Goal: Navigation & Orientation: Find specific page/section

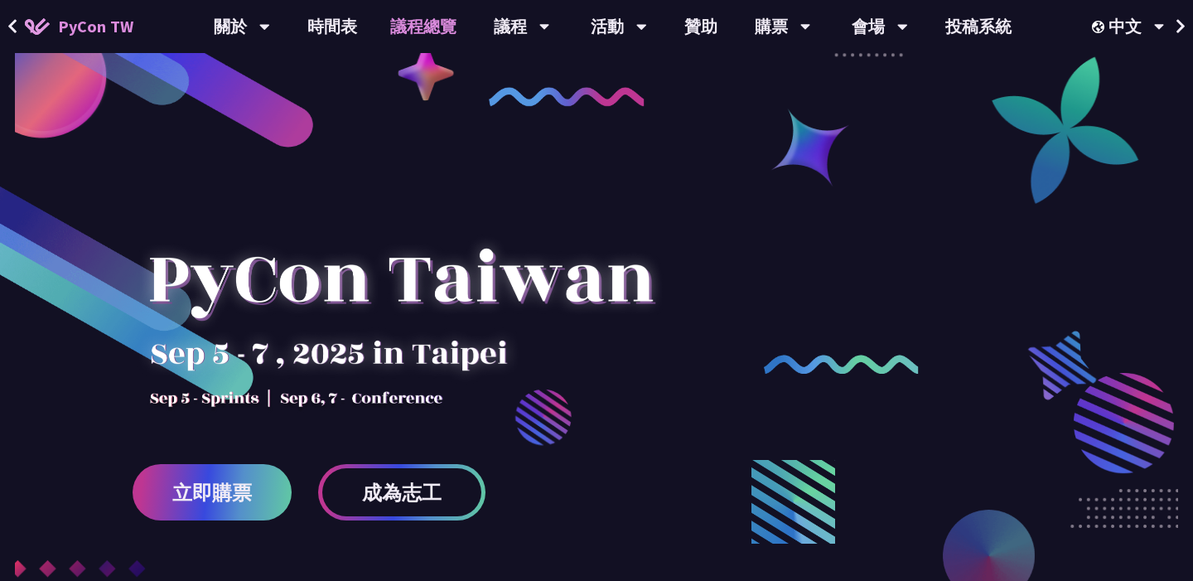
click at [402, 26] on link "議程總覽" at bounding box center [423, 26] width 99 height 53
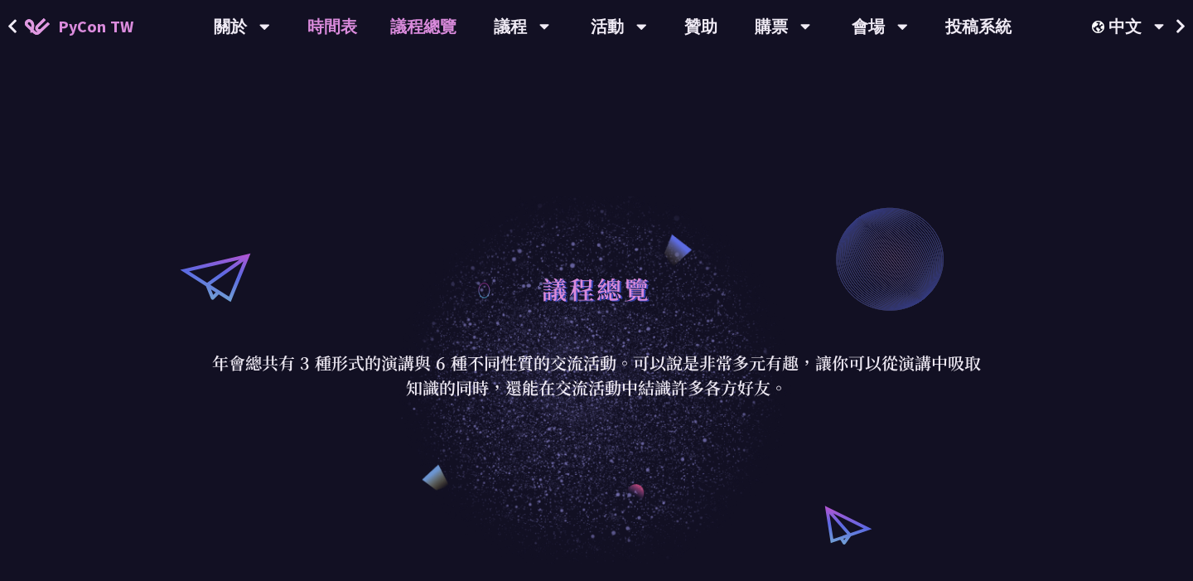
click at [335, 27] on link "時間表" at bounding box center [332, 26] width 83 height 53
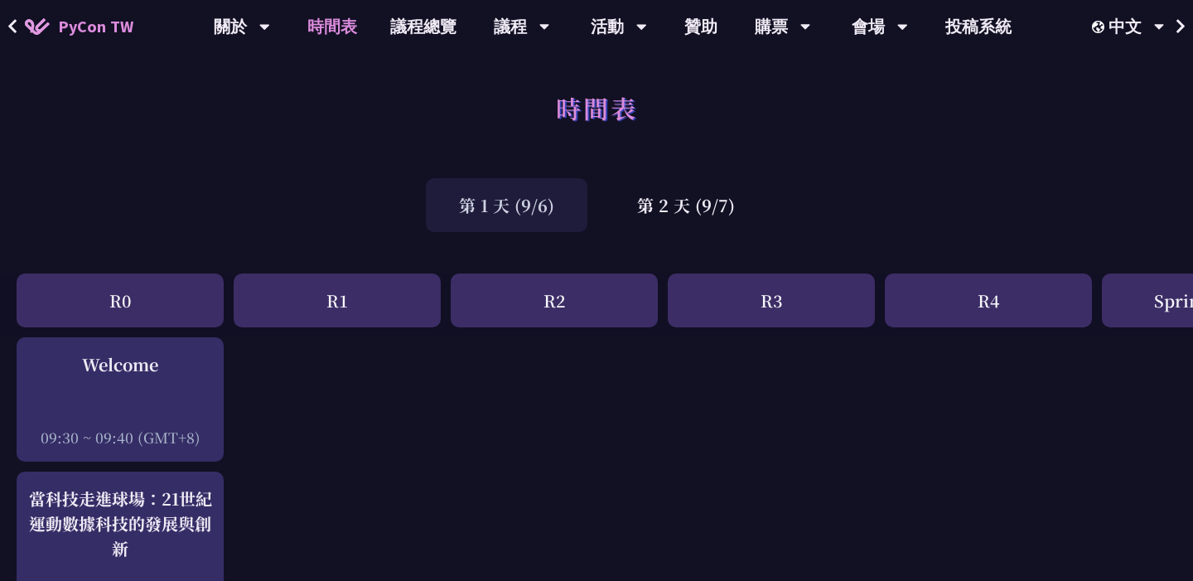
click at [685, 208] on div "第 2 天 (9/7)" at bounding box center [686, 205] width 164 height 54
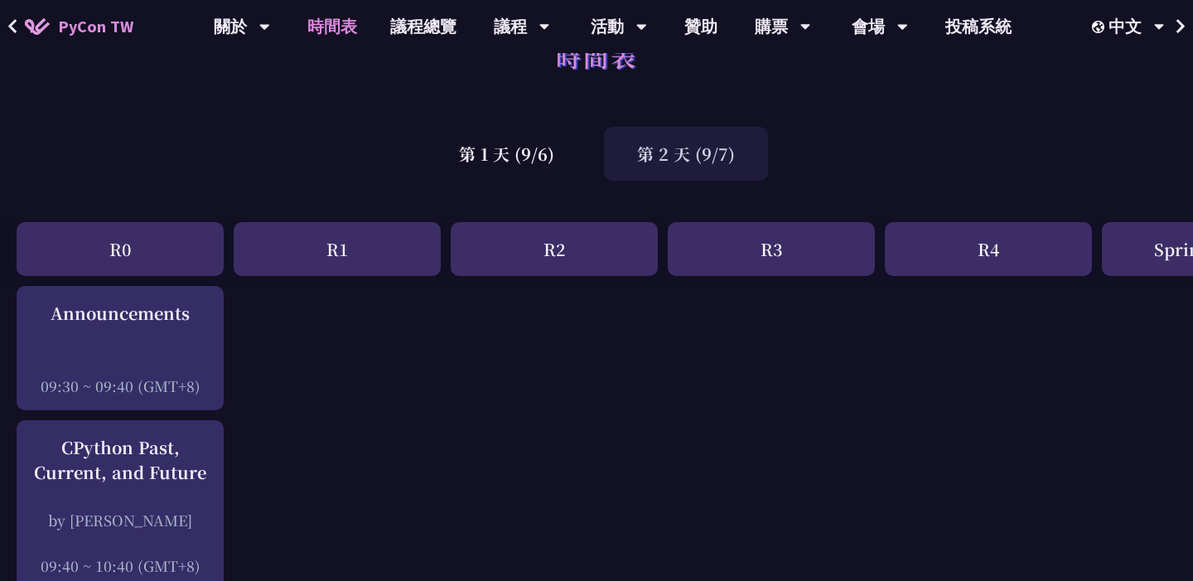
scroll to position [54, 0]
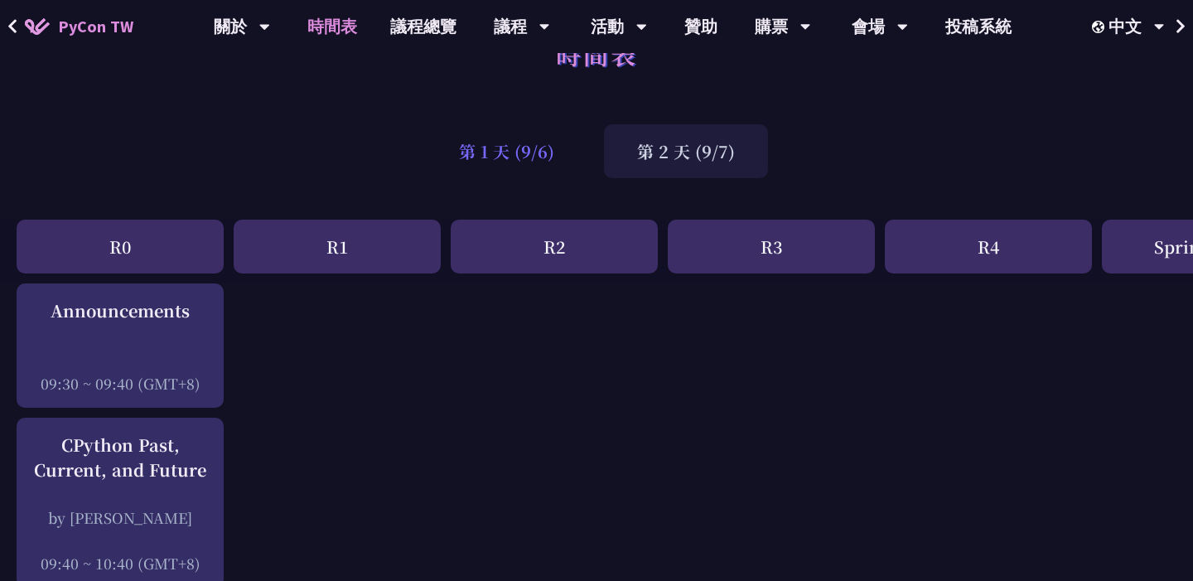
click at [525, 171] on div "第 1 天 (9/6)" at bounding box center [507, 151] width 162 height 54
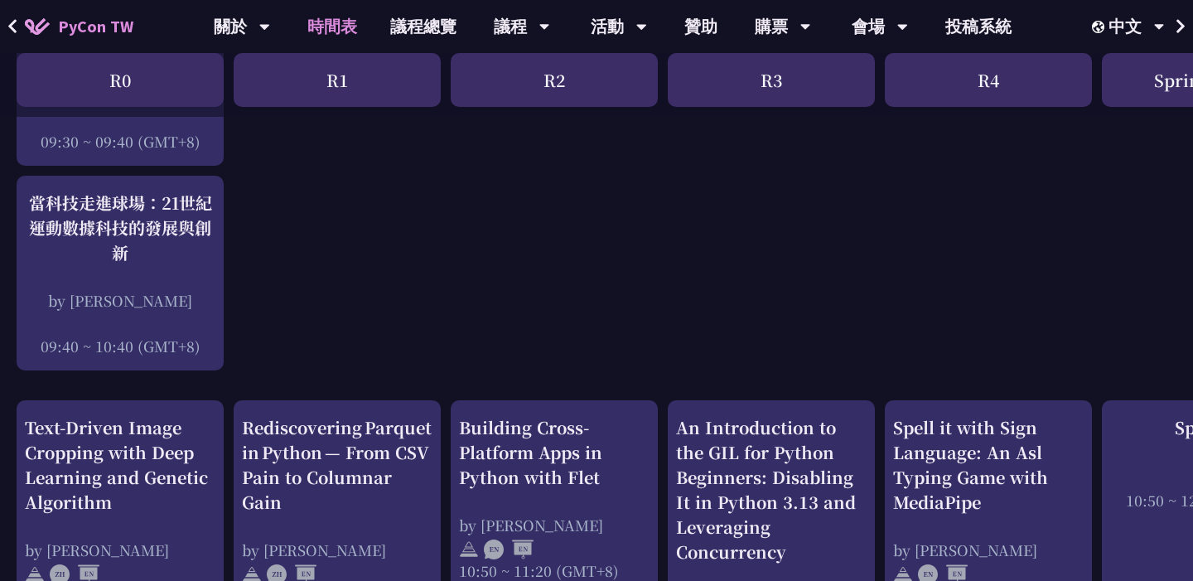
scroll to position [303, 0]
